Goal: Task Accomplishment & Management: Manage account settings

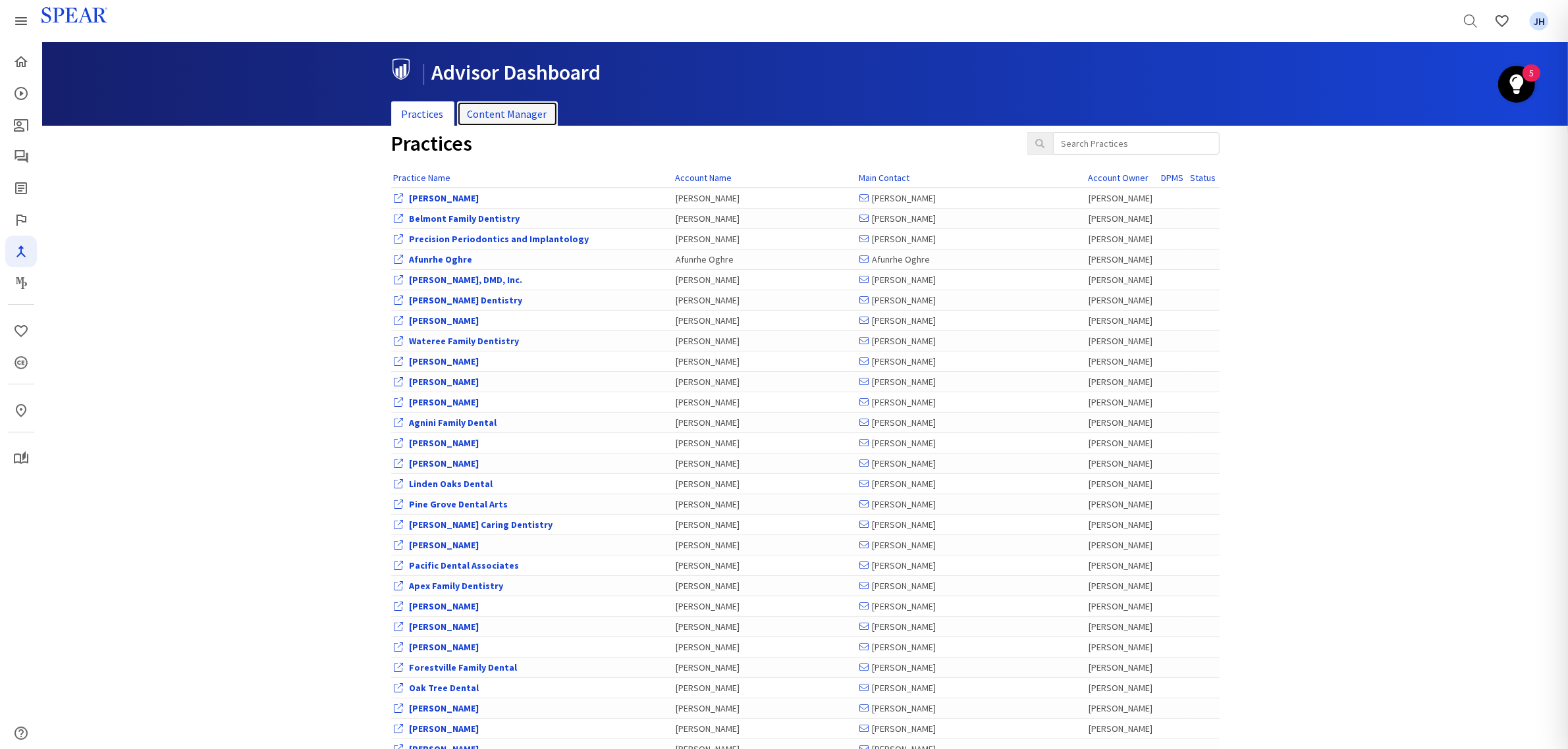
click at [513, 113] on link "Content Manager" at bounding box center [507, 114] width 101 height 26
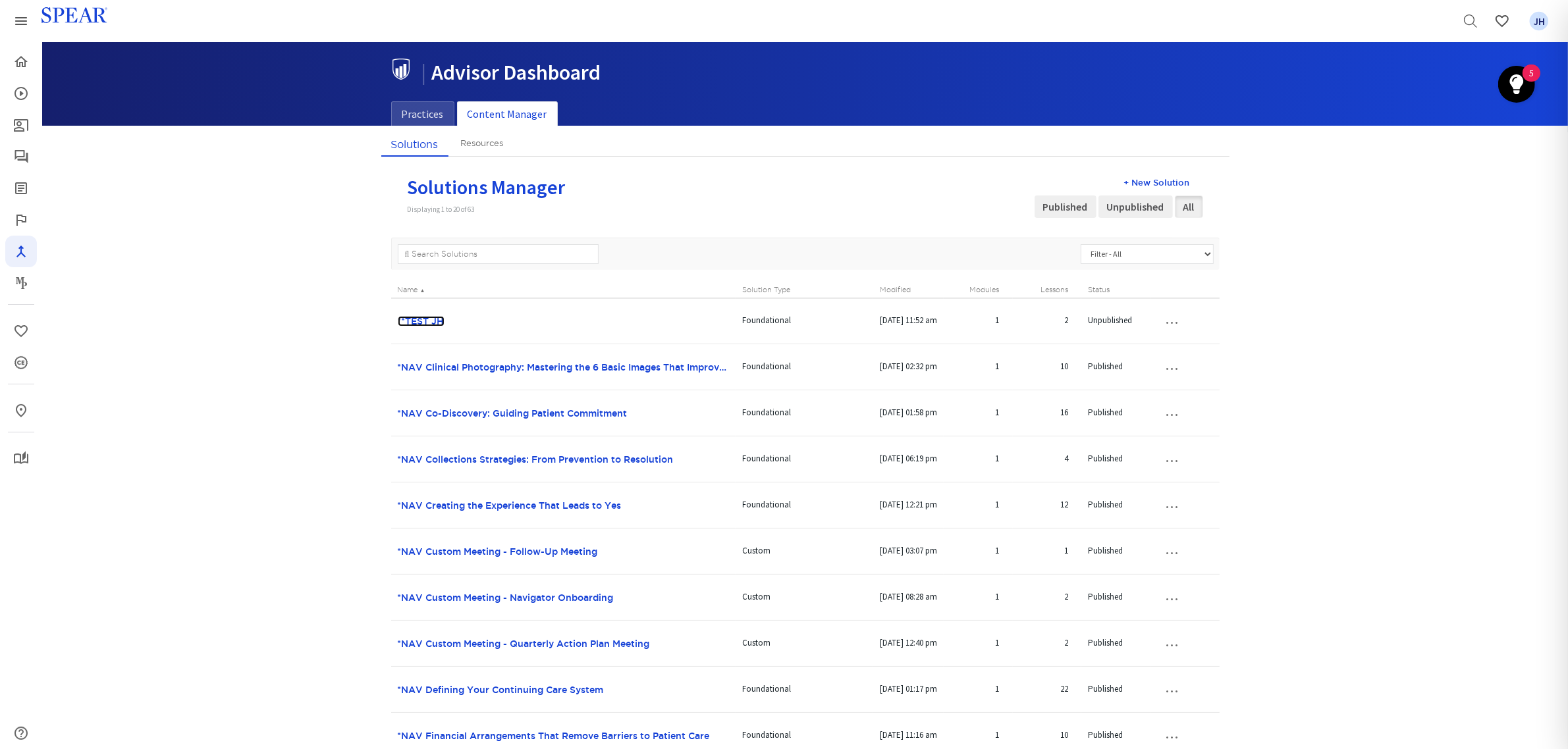
click at [415, 317] on link "**TEST JH" at bounding box center [421, 321] width 47 height 11
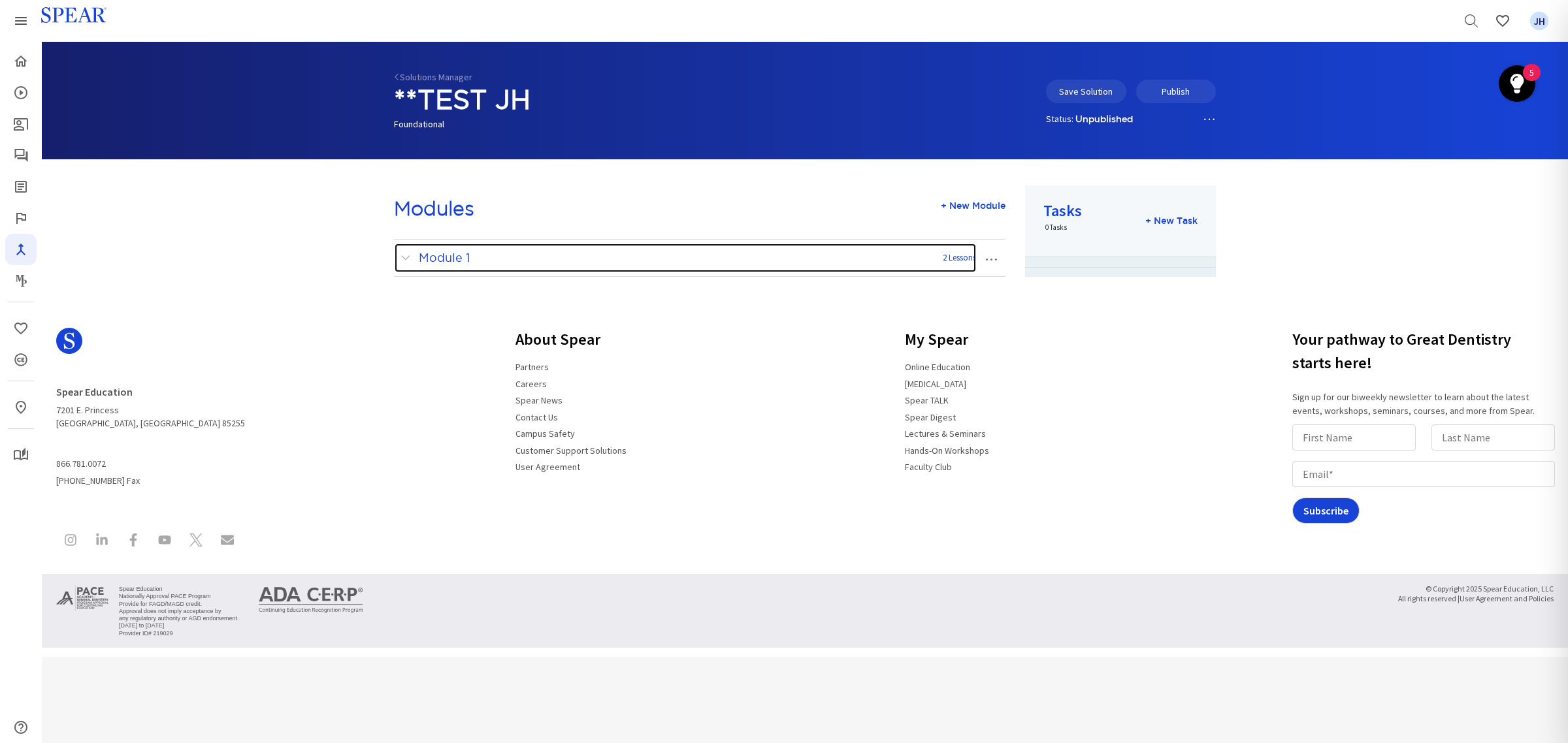
click at [408, 256] on span at bounding box center [408, 257] width 16 height 17
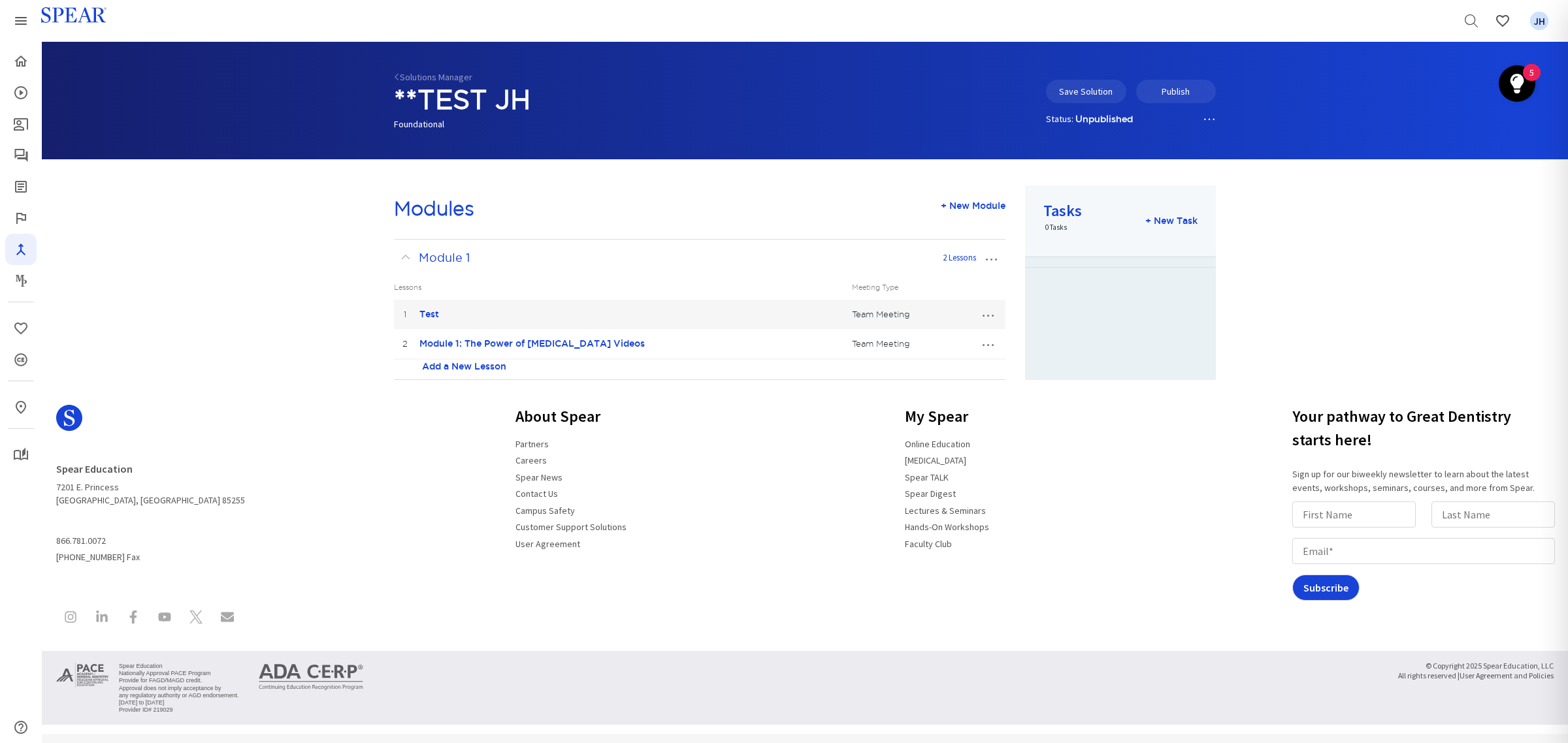
click at [984, 316] on button "…" at bounding box center [987, 314] width 29 height 21
click at [947, 340] on link "Edit Lesson" at bounding box center [944, 338] width 116 height 17
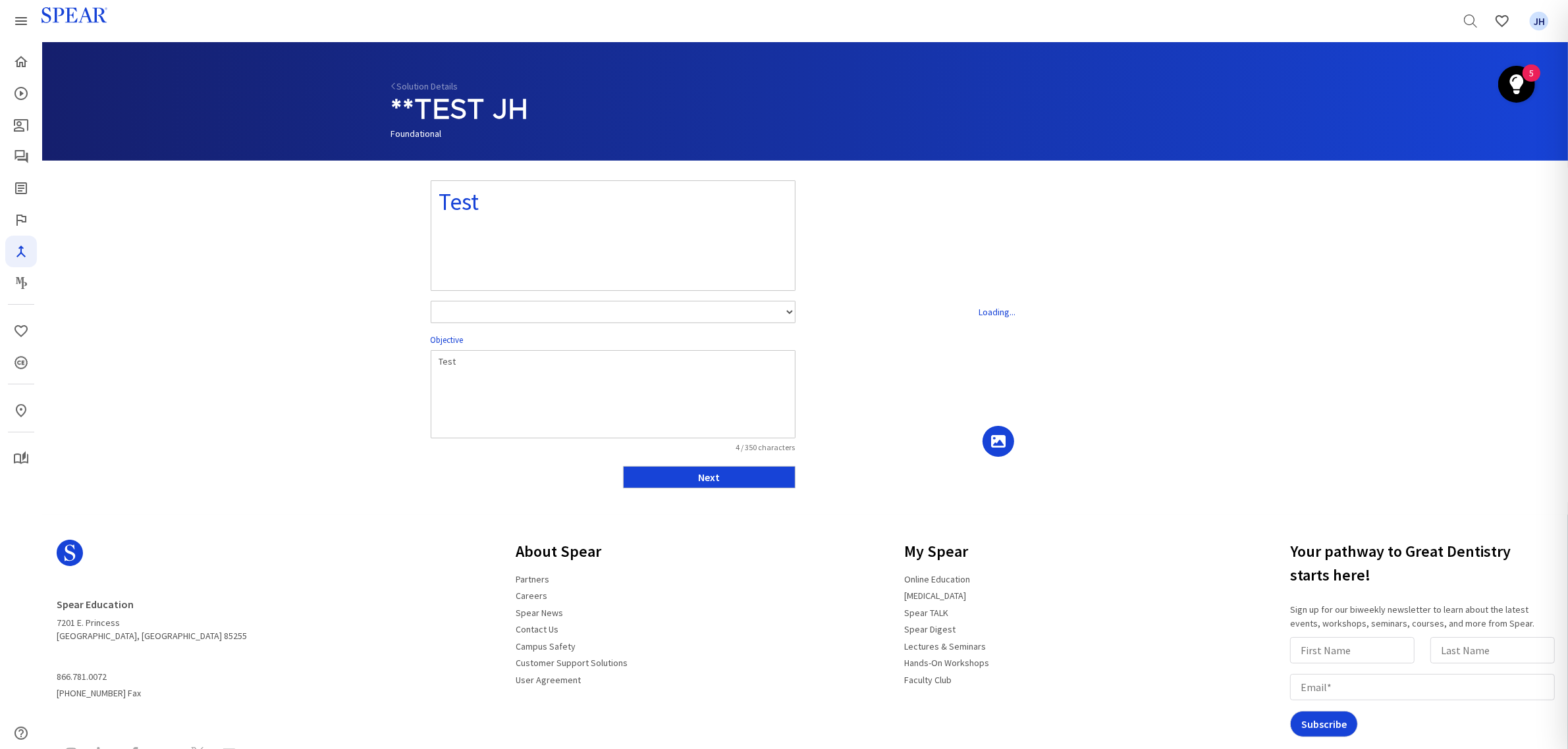
select select "number:1"
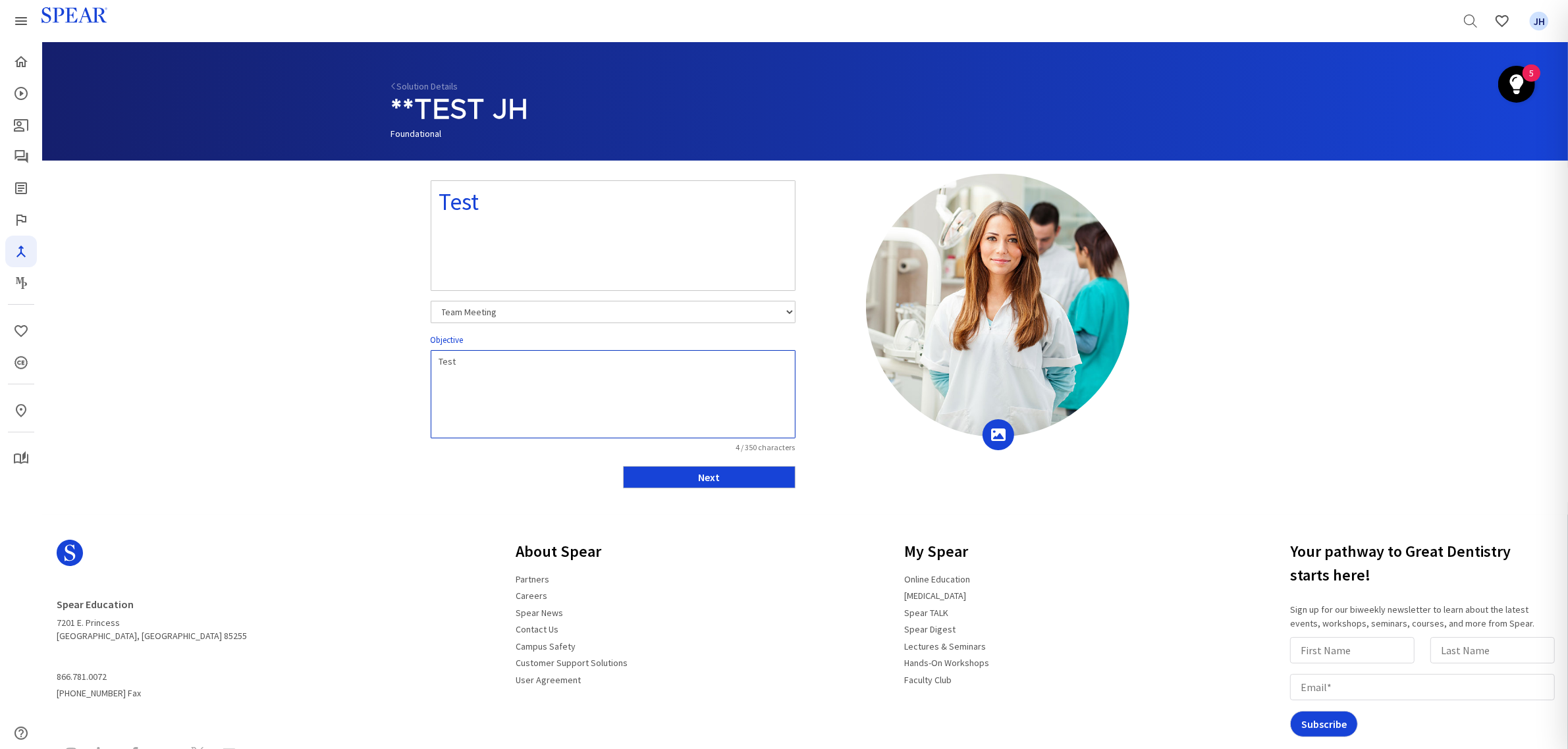
drag, startPoint x: 522, startPoint y: 369, endPoint x: 463, endPoint y: 369, distance: 59.0
click at [522, 369] on textarea "Test" at bounding box center [613, 394] width 365 height 88
drag, startPoint x: 438, startPoint y: 362, endPoint x: 479, endPoint y: 362, distance: 41.0
click at [479, 362] on textarea "Test" at bounding box center [613, 394] width 365 height 88
paste textarea "Create and deploy customized lobby video playlists that enhance the patient exp…"
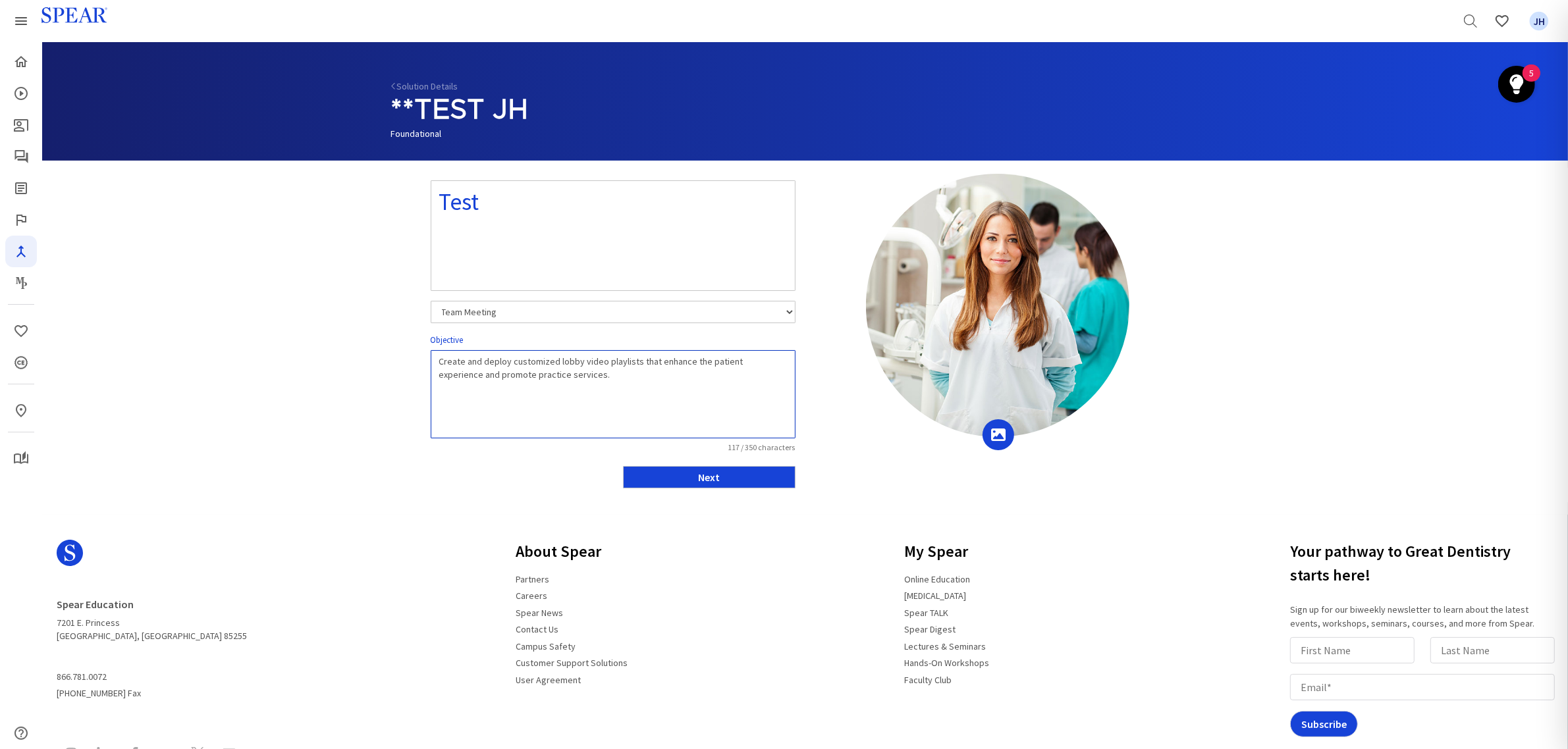
click at [580, 386] on textarea "Create and deploy customized lobby video playlists that enhance the patient exp…" at bounding box center [613, 394] width 365 height 88
paste textarea "Implement multi-channel video sharing strategies through email, text, and digit…"
click at [438, 361] on textarea "Create and deploy customized lobby video playlists that enhance the patient exp…" at bounding box center [613, 394] width 365 height 88
click at [435, 387] on textarea "1. Create and deploy customized lobby video playlists that enhance the patient …" at bounding box center [613, 394] width 365 height 88
type textarea "1. Create and deploy customized lobby video playlists that enhance the patient …"
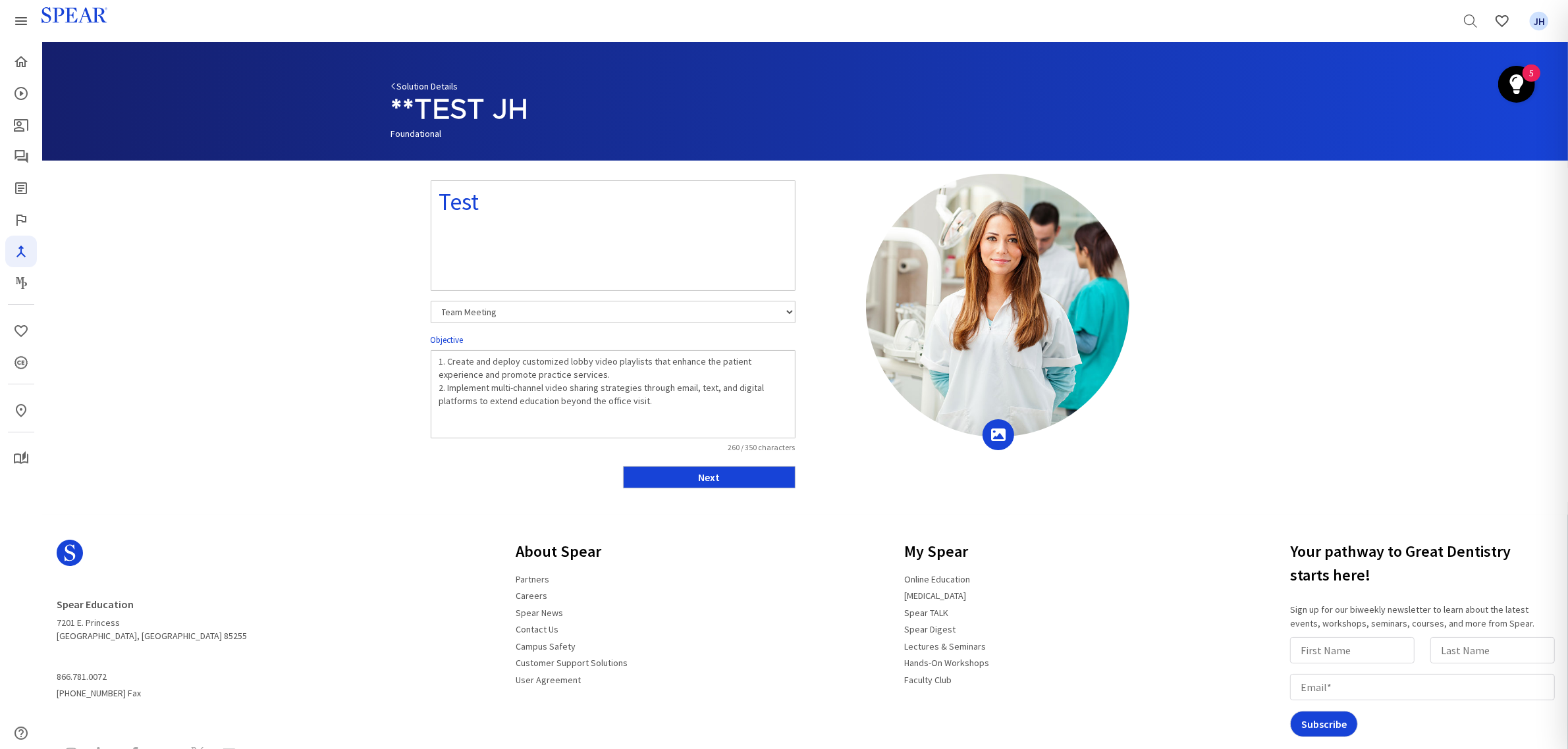
click at [415, 88] on link "Solution Details" at bounding box center [424, 86] width 67 height 12
